Goal: Task Accomplishment & Management: Use online tool/utility

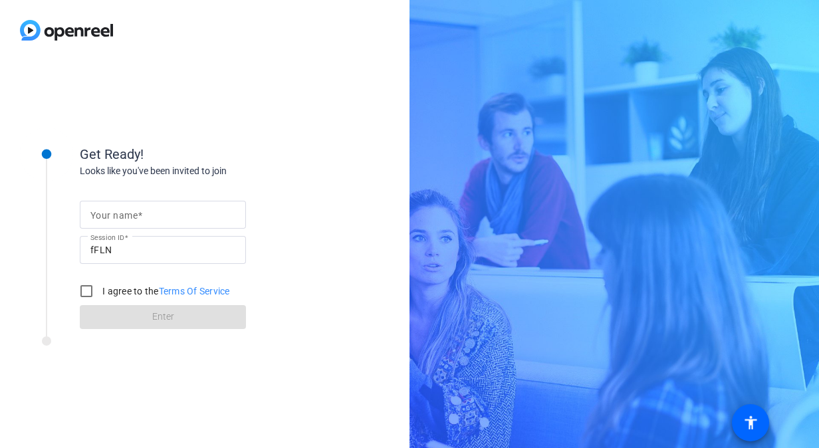
click at [158, 230] on div at bounding box center [163, 236] width 166 height 15
click at [160, 213] on input "Your name" at bounding box center [162, 215] width 145 height 16
type input "[PERSON_NAME]"
click at [86, 291] on input "I agree to the Terms Of Service" at bounding box center [86, 291] width 27 height 27
checkbox input "true"
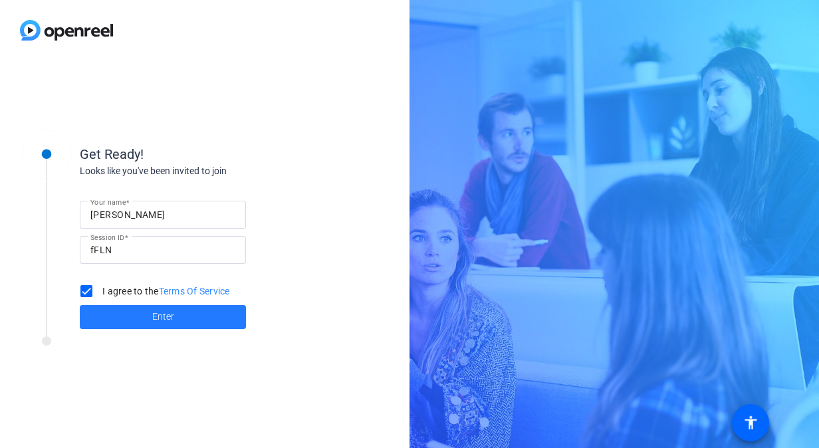
click at [104, 311] on span at bounding box center [163, 317] width 166 height 32
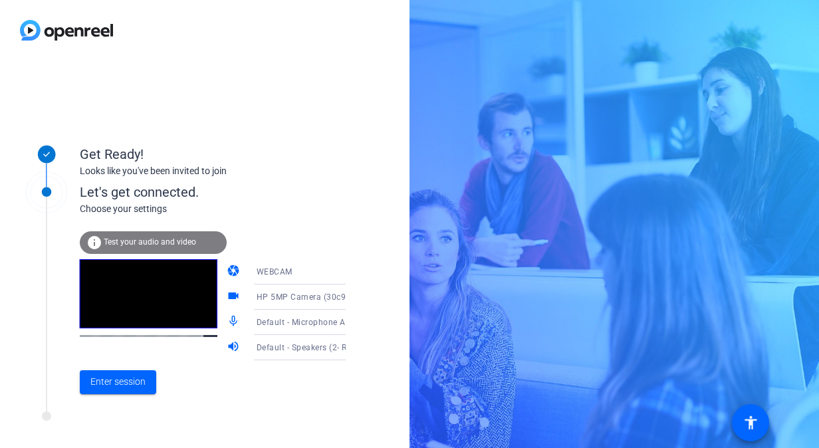
click at [187, 423] on div at bounding box center [179, 420] width 332 height 17
click at [130, 386] on span "Enter session" at bounding box center [117, 382] width 55 height 14
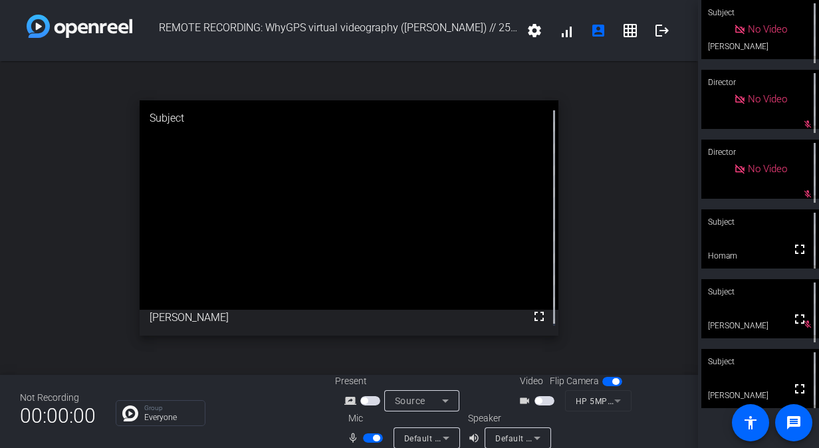
click at [363, 441] on button "button" at bounding box center [373, 437] width 20 height 9
click at [372, 439] on span "button" at bounding box center [373, 437] width 20 height 9
click at [370, 438] on span "button" at bounding box center [373, 437] width 20 height 9
click at [364, 439] on span "button" at bounding box center [367, 438] width 7 height 7
click at [364, 439] on span "button" at bounding box center [373, 437] width 20 height 9
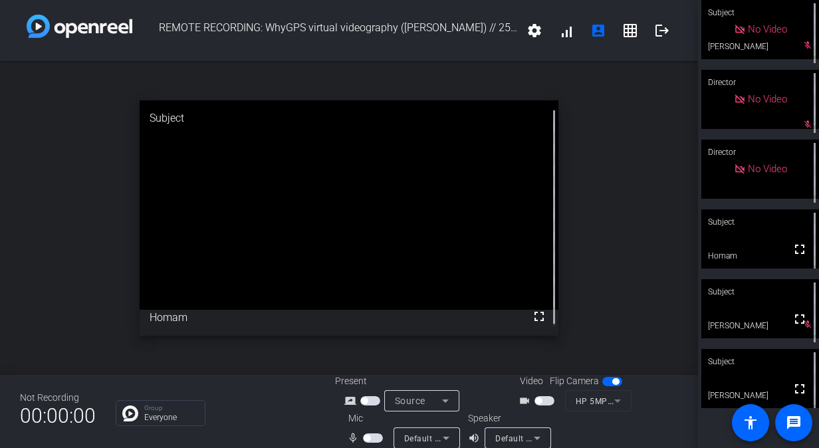
click at [370, 435] on span "button" at bounding box center [373, 437] width 20 height 9
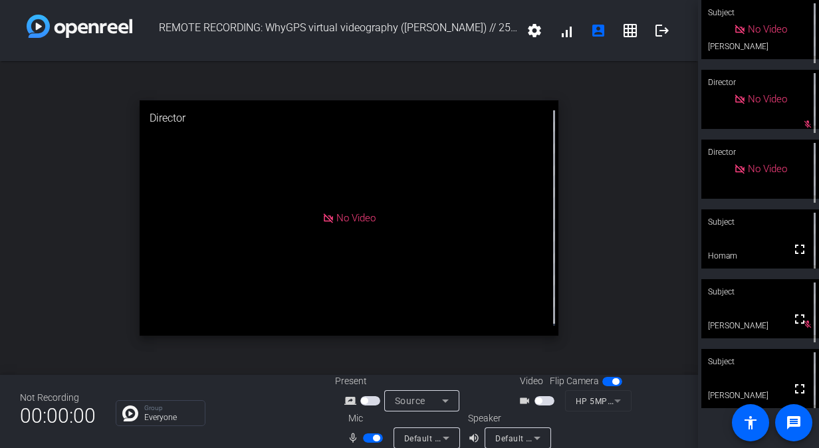
click at [372, 435] on span "button" at bounding box center [373, 437] width 20 height 9
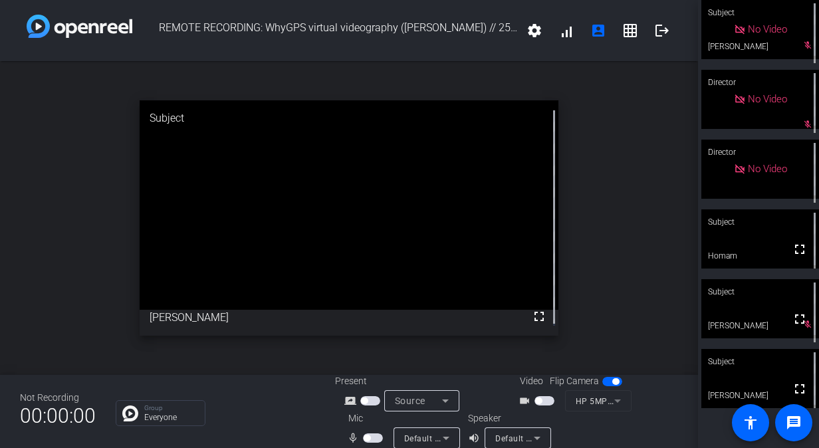
click at [368, 435] on span "button" at bounding box center [367, 438] width 7 height 7
click at [375, 429] on div "mic_none Default - Microphone Array (2- Intel® Smart Sound Technology for Digit…" at bounding box center [401, 438] width 133 height 21
click at [373, 429] on div "mic_none Default - Microphone Array (2- Intel® Smart Sound Technology for Digit…" at bounding box center [401, 438] width 133 height 21
click at [367, 438] on span "button" at bounding box center [373, 437] width 20 height 9
click at [367, 438] on span "button" at bounding box center [367, 438] width 7 height 7
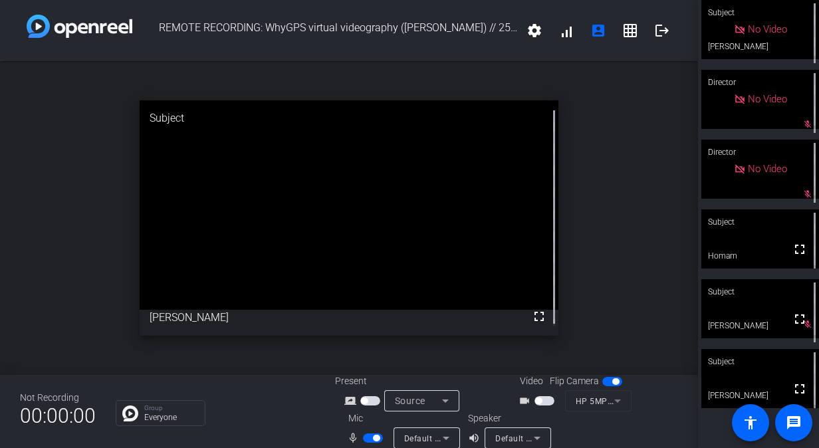
click at [367, 438] on span "button" at bounding box center [373, 437] width 20 height 9
click at [367, 438] on span "button" at bounding box center [367, 438] width 7 height 7
click at [367, 438] on span "button" at bounding box center [373, 437] width 20 height 9
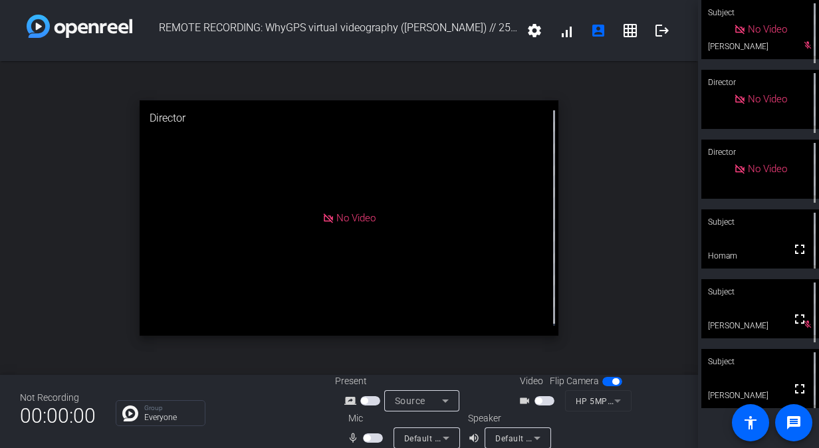
click at [367, 438] on span "button" at bounding box center [367, 438] width 7 height 7
click at [367, 438] on span "button" at bounding box center [373, 437] width 20 height 9
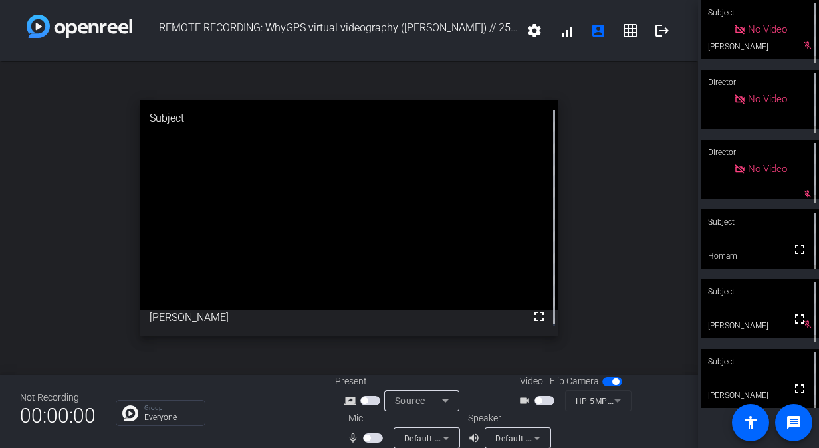
drag, startPoint x: 367, startPoint y: 438, endPoint x: 339, endPoint y: 438, distance: 27.9
click at [339, 438] on div "mic_none Default - Microphone Array (2- Intel® Smart Sound Technology for Digit…" at bounding box center [401, 438] width 133 height 21
click at [380, 441] on button "button" at bounding box center [373, 437] width 20 height 9
click at [367, 436] on span "button" at bounding box center [373, 437] width 20 height 9
click at [369, 437] on span "button" at bounding box center [367, 438] width 7 height 7
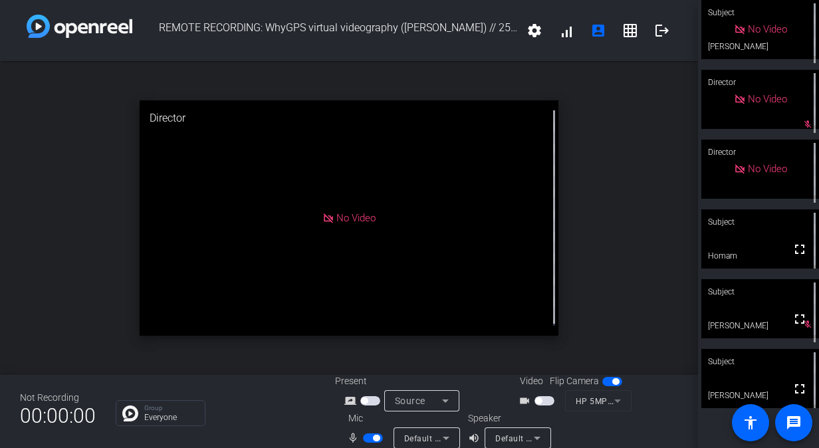
click at [369, 437] on span "button" at bounding box center [373, 437] width 20 height 9
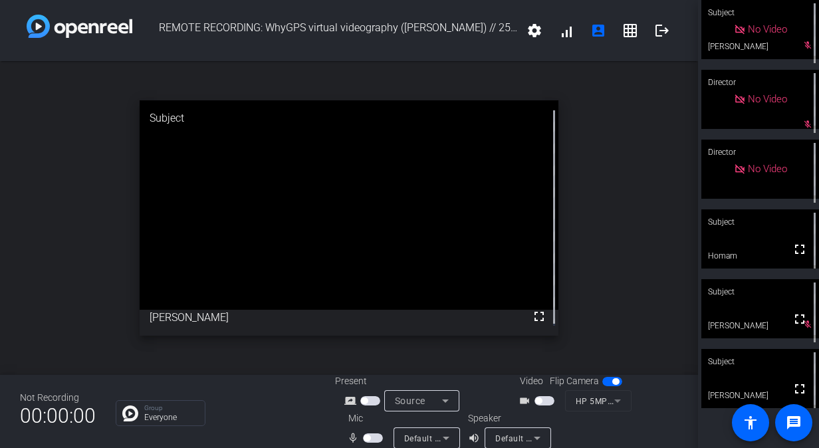
click at [371, 433] on span "button" at bounding box center [373, 437] width 20 height 9
click at [376, 437] on span "button" at bounding box center [376, 438] width 7 height 7
click at [330, 297] on video at bounding box center [349, 204] width 419 height 209
click at [370, 440] on span "button" at bounding box center [373, 437] width 20 height 9
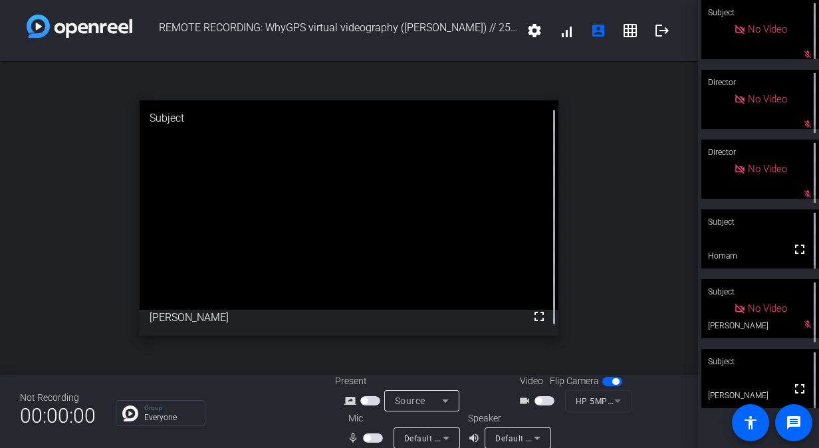
click at [291, 435] on div "Not Recording 00:00:00 Group Everyone Present screen_share_outline Source Video…" at bounding box center [349, 411] width 698 height 73
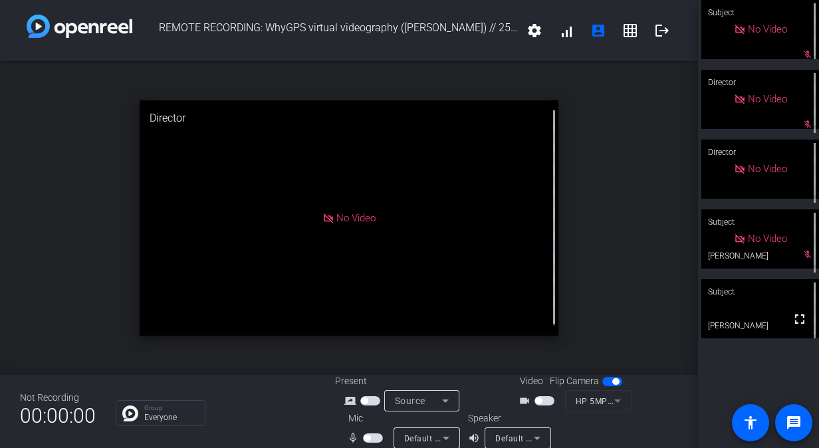
click at [376, 435] on span "button" at bounding box center [373, 437] width 20 height 9
click at [376, 435] on span "button" at bounding box center [376, 438] width 7 height 7
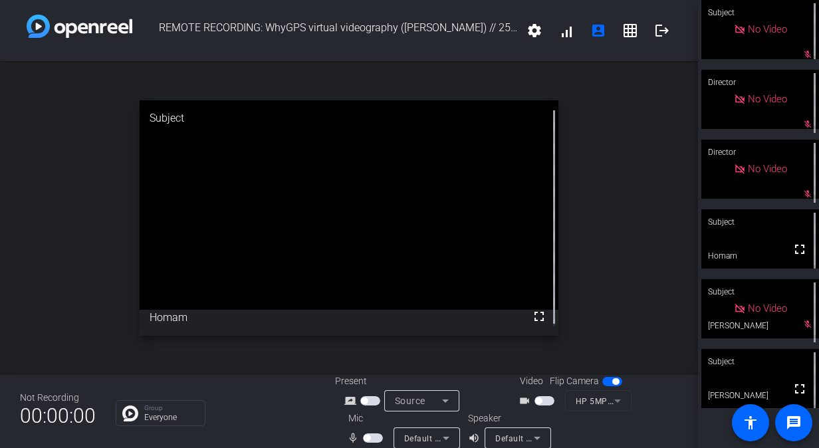
click at [376, 435] on span "button" at bounding box center [373, 437] width 20 height 9
click at [376, 435] on span "button" at bounding box center [376, 438] width 7 height 7
click at [371, 438] on span "button" at bounding box center [373, 437] width 20 height 9
click at [371, 437] on span "button" at bounding box center [373, 437] width 20 height 9
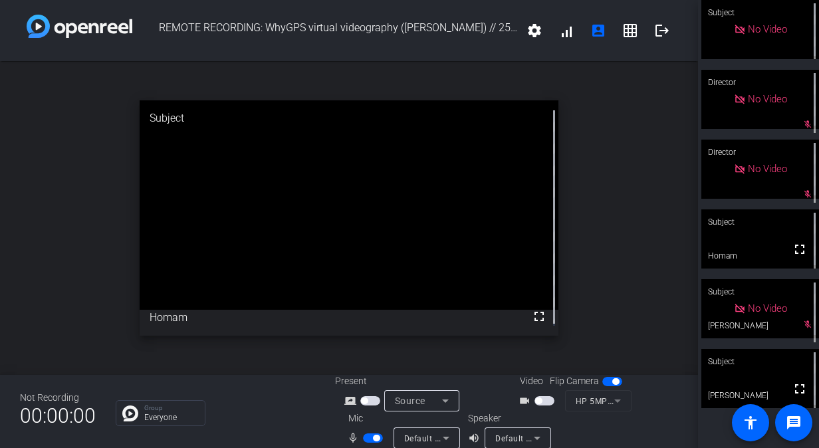
click at [370, 437] on span "button" at bounding box center [373, 437] width 20 height 9
click at [372, 428] on div "mic_none Default - Microphone Array (2- Intel® Smart Sound Technology for Digit…" at bounding box center [401, 438] width 133 height 21
click at [371, 437] on span "button" at bounding box center [373, 437] width 20 height 9
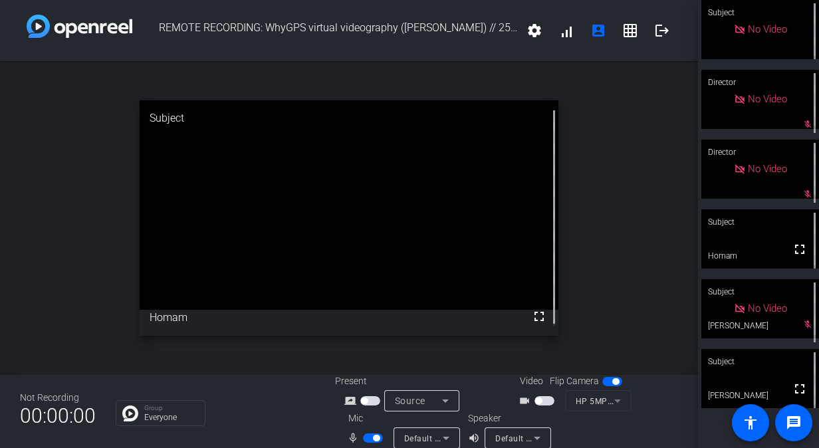
click at [366, 435] on span "button" at bounding box center [373, 437] width 20 height 9
click at [366, 435] on span "button" at bounding box center [367, 438] width 7 height 7
click at [375, 435] on span "button" at bounding box center [376, 438] width 7 height 7
click at [369, 435] on span "button" at bounding box center [373, 437] width 20 height 9
click at [367, 435] on span "button" at bounding box center [373, 437] width 20 height 9
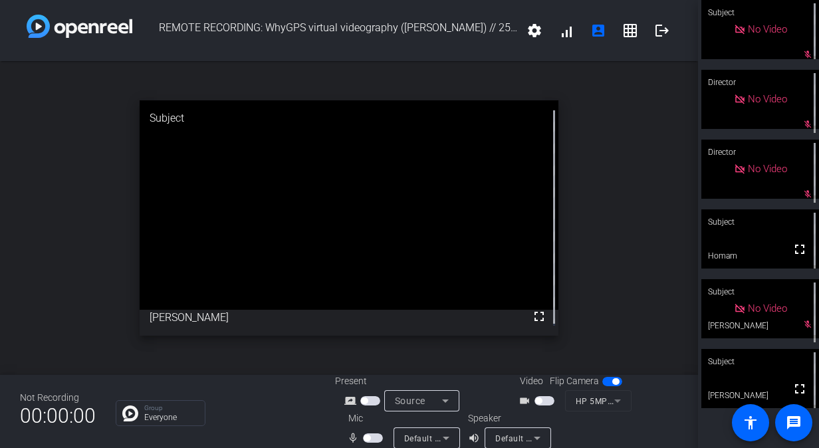
click at [367, 435] on span "button" at bounding box center [367, 438] width 7 height 7
click at [367, 435] on span "button" at bounding box center [373, 437] width 20 height 9
click at [367, 435] on span "button" at bounding box center [367, 438] width 7 height 7
click at [367, 435] on span "button" at bounding box center [373, 437] width 20 height 9
click at [367, 435] on span "button" at bounding box center [367, 438] width 7 height 7
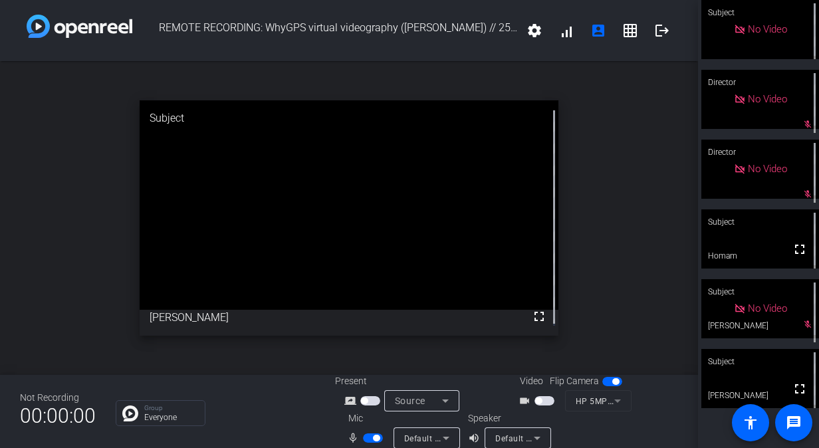
click at [367, 435] on span "button" at bounding box center [373, 437] width 20 height 9
drag, startPoint x: 368, startPoint y: 437, endPoint x: 278, endPoint y: 426, distance: 91.1
click at [278, 426] on div "Not Recording 00:00:00 Group Everyone Present screen_share_outline Source Video…" at bounding box center [349, 411] width 698 height 73
click at [368, 436] on span "button" at bounding box center [367, 438] width 7 height 7
click at [368, 436] on span "button" at bounding box center [373, 437] width 20 height 9
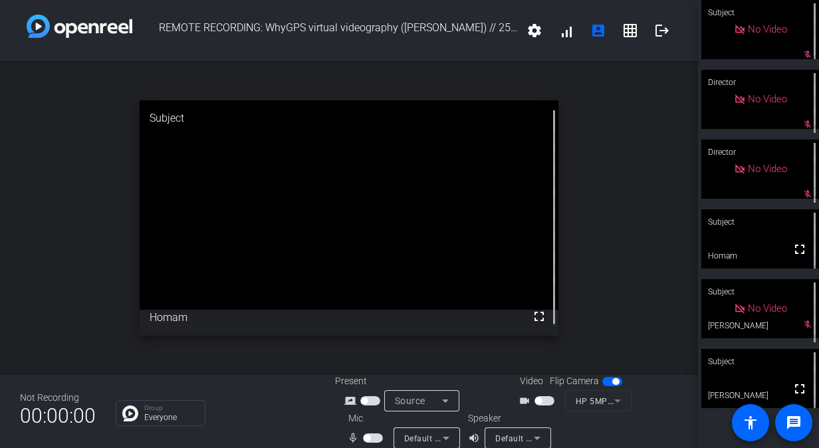
click at [368, 436] on span "button" at bounding box center [367, 438] width 7 height 7
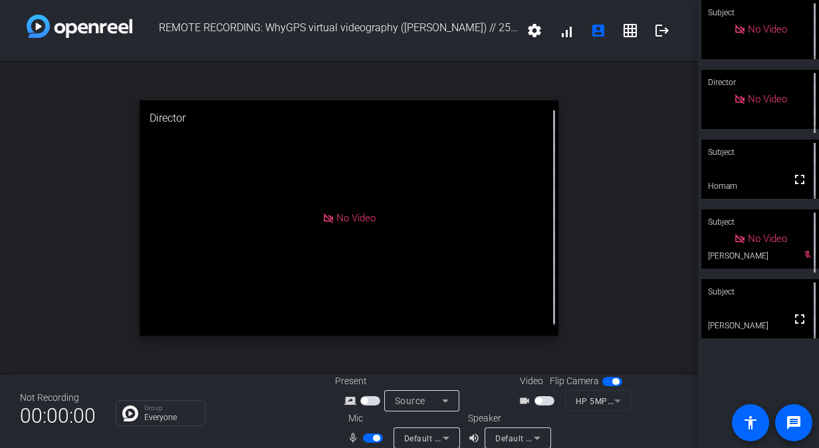
click at [368, 437] on span "button" at bounding box center [373, 437] width 20 height 9
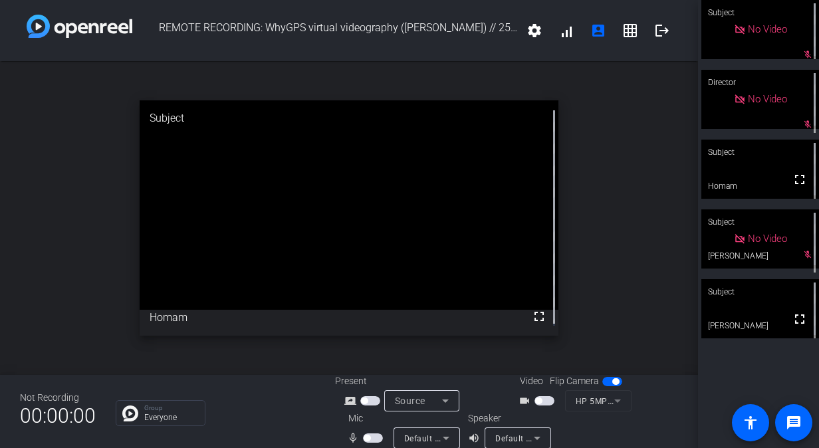
click at [368, 437] on span "button" at bounding box center [367, 438] width 7 height 7
click at [368, 437] on span "button" at bounding box center [373, 437] width 20 height 9
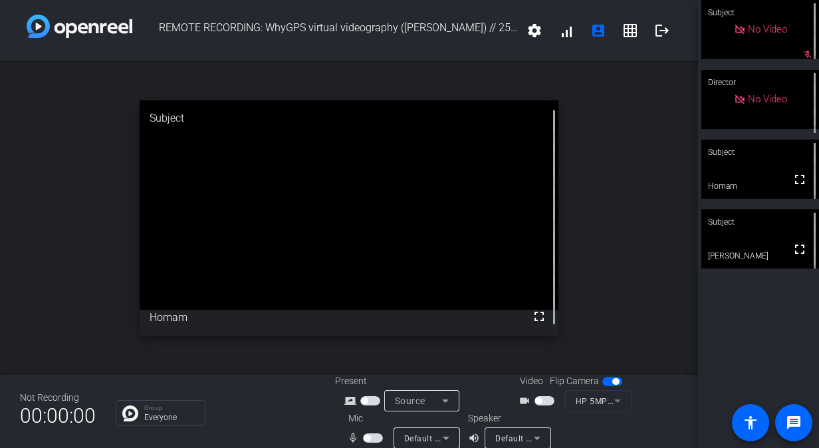
click at [373, 435] on span "button" at bounding box center [373, 437] width 20 height 9
click at [368, 439] on span "button" at bounding box center [373, 437] width 20 height 9
click at [370, 440] on span "button" at bounding box center [373, 437] width 20 height 9
